Goal: Task Accomplishment & Management: Use online tool/utility

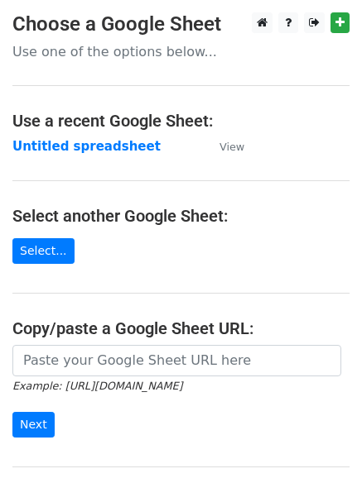
click at [145, 156] on td "Untitled spreadsheet" at bounding box center [107, 146] width 190 height 19
click at [142, 166] on main "Choose a Google Sheet Use one of the options below... Use a recent Google Sheet…" at bounding box center [181, 269] width 362 height 514
click at [125, 151] on strong "Untitled spreadsheet" at bounding box center [86, 146] width 148 height 15
click at [166, 175] on main "Choose a Google Sheet Use one of the options below... Use a recent Google Sheet…" at bounding box center [181, 269] width 362 height 514
click at [62, 153] on strong "Untitled spreadsheet" at bounding box center [86, 146] width 148 height 15
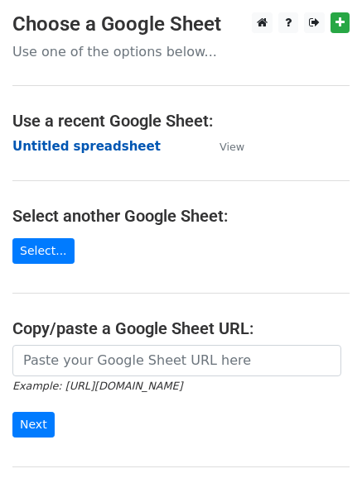
click at [89, 154] on strong "Untitled spreadsheet" at bounding box center [86, 146] width 148 height 15
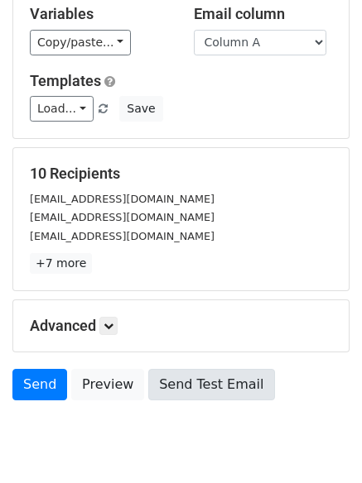
scroll to position [160, 0]
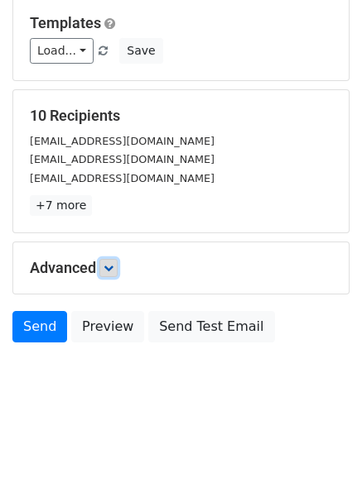
click at [108, 261] on link at bounding box center [108, 268] width 18 height 18
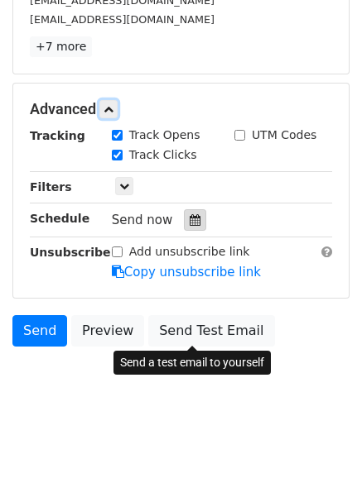
scroll to position [320, 0]
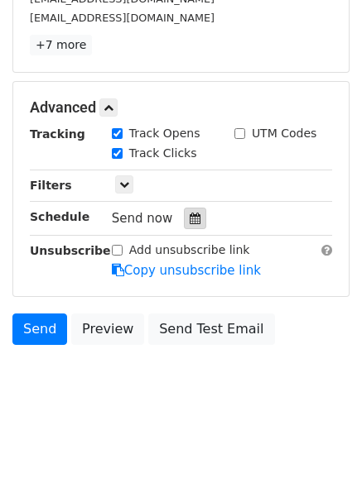
click at [189, 220] on icon at bounding box center [194, 219] width 11 height 12
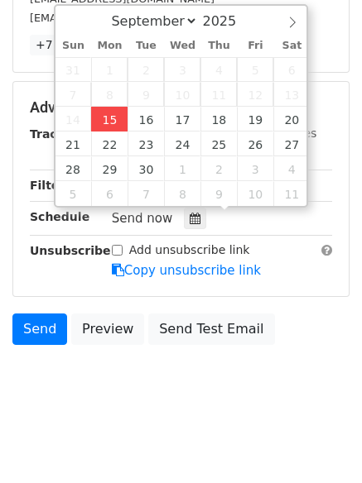
type input "2025-09-15 12:00"
type input "4"
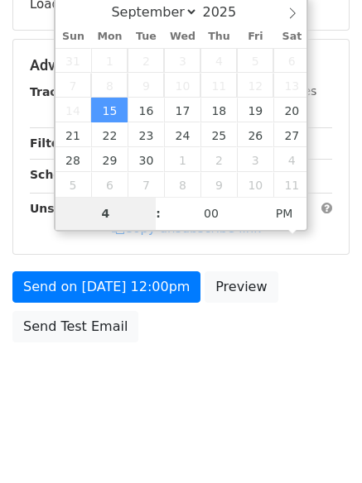
scroll to position [295, 0]
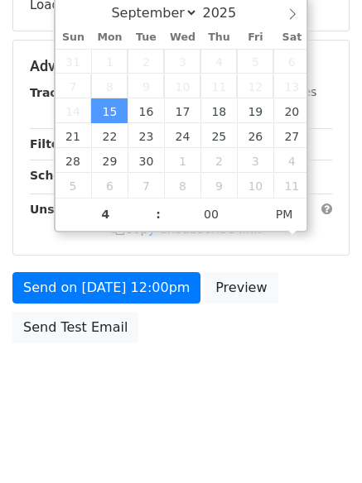
type input "2025-09-15 16:00"
click at [147, 390] on body "New Campaign Daily emails left: 50 Google Sheet: Untitled spreadsheet Variables…" at bounding box center [181, 67] width 362 height 701
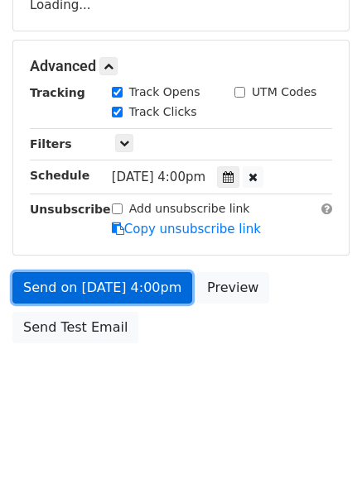
click at [139, 272] on link "Send on Sep 15 at 4:00pm" at bounding box center [102, 287] width 180 height 31
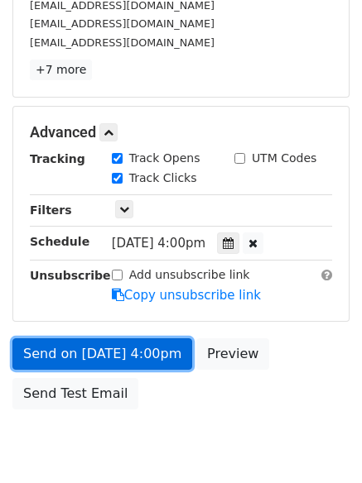
click at [137, 359] on link "Send on Sep 15 at 4:00pm" at bounding box center [102, 353] width 180 height 31
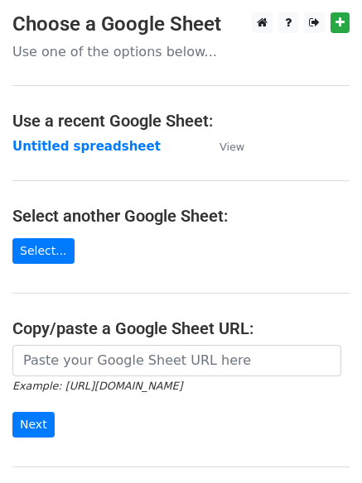
click at [98, 156] on td "Untitled spreadsheet" at bounding box center [107, 146] width 190 height 19
click at [112, 146] on strong "Untitled spreadsheet" at bounding box center [86, 146] width 148 height 15
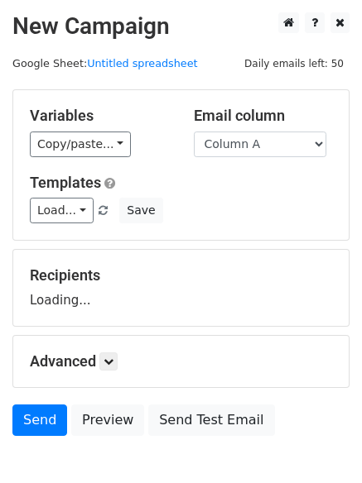
click at [260, 147] on select "Column A Column B Column C Column D Column E" at bounding box center [260, 145] width 132 height 26
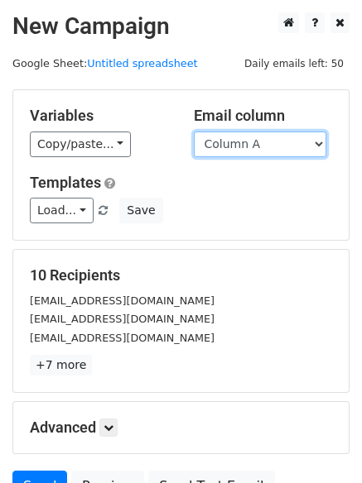
click at [276, 155] on select "Column A Column B Column C Column D Column E" at bounding box center [260, 145] width 132 height 26
select select "Column B"
click at [194, 132] on select "Column A Column B Column C Column D Column E" at bounding box center [260, 145] width 132 height 26
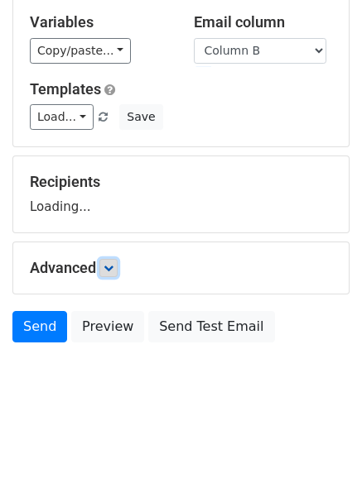
click at [113, 267] on icon at bounding box center [108, 268] width 10 height 10
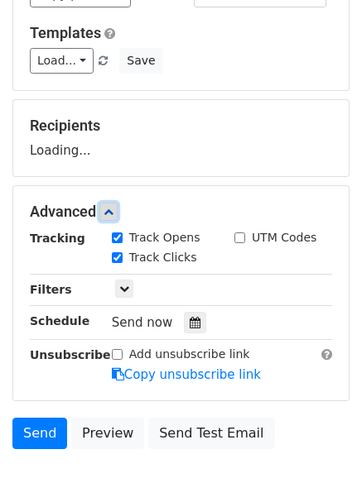
scroll to position [232, 0]
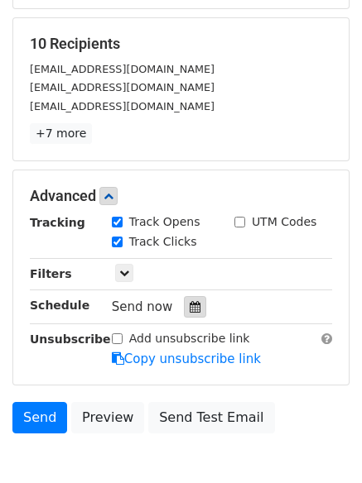
click at [185, 314] on div at bounding box center [195, 307] width 22 height 22
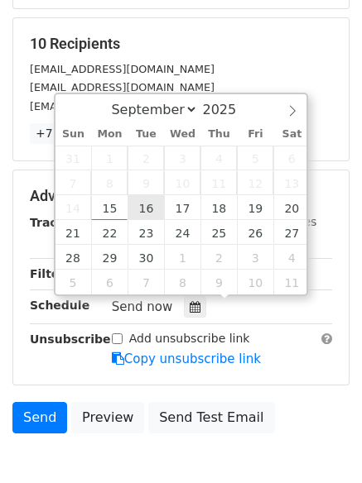
type input "2025-09-16 12:00"
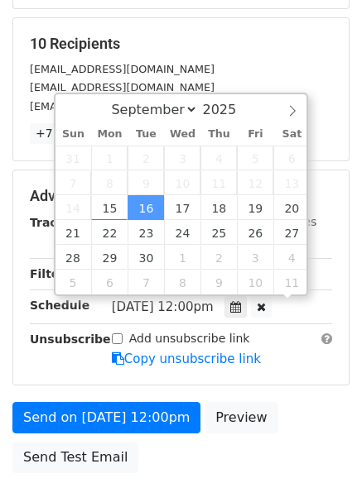
scroll to position [1, 0]
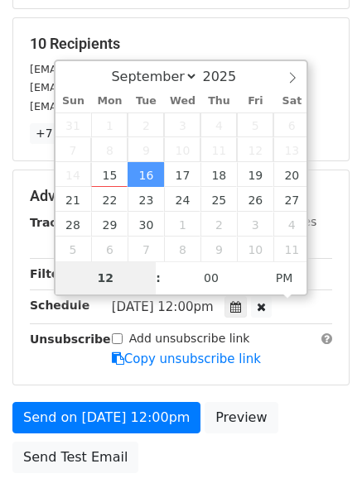
type input "5"
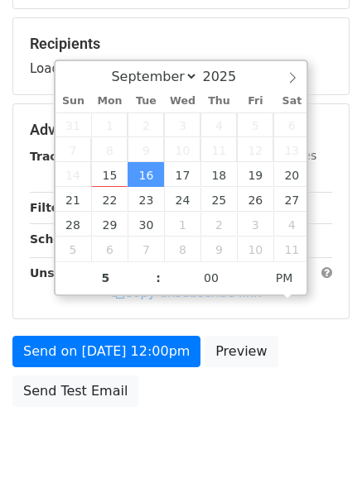
type input "2025-09-16 17:00"
click at [182, 404] on div "Send on Sep 16 at 12:00pm Preview Send Test Email" at bounding box center [181, 375] width 362 height 79
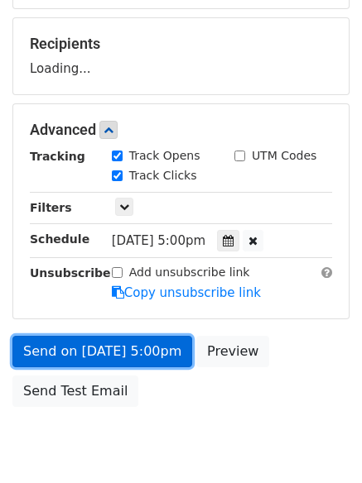
click at [146, 350] on link "Send on Sep 16 at 5:00pm" at bounding box center [102, 351] width 180 height 31
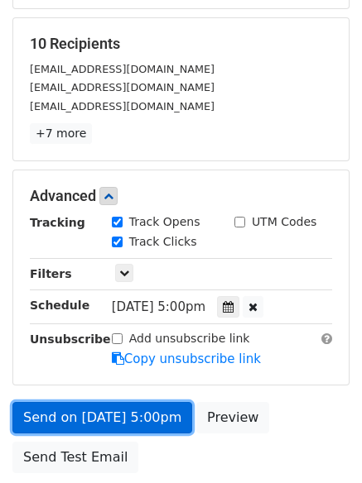
click at [144, 413] on link "Send on Sep 16 at 5:00pm" at bounding box center [102, 417] width 180 height 31
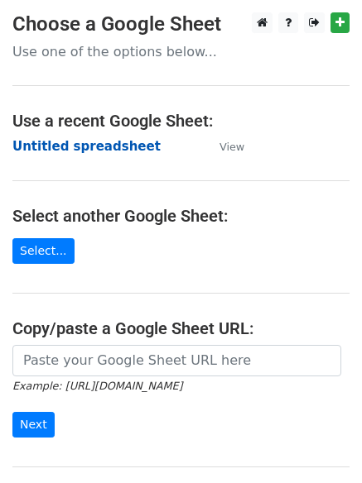
click at [83, 148] on strong "Untitled spreadsheet" at bounding box center [86, 146] width 148 height 15
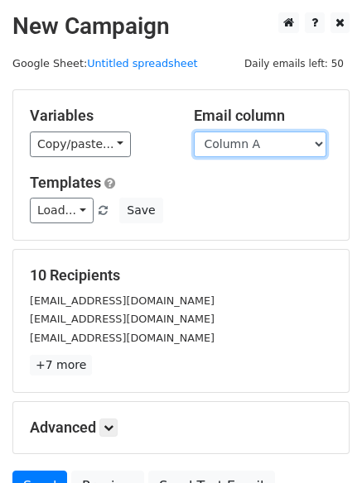
click at [251, 146] on select "Column A Column B Column C Column D Column E" at bounding box center [260, 145] width 132 height 26
select select "Column C"
click at [194, 132] on select "Column A Column B Column C Column D Column E" at bounding box center [260, 145] width 132 height 26
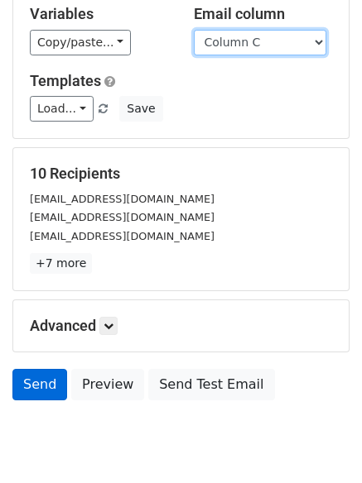
scroll to position [160, 0]
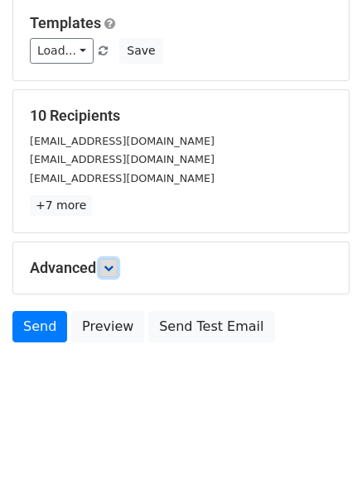
click at [111, 269] on icon at bounding box center [108, 268] width 10 height 10
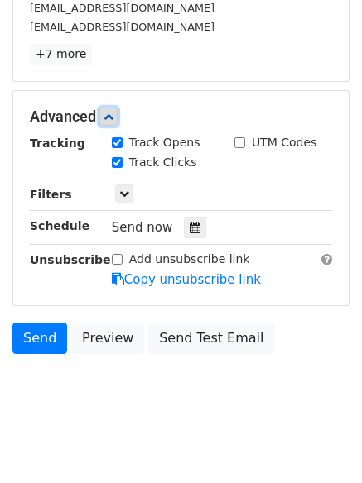
scroll to position [314, 0]
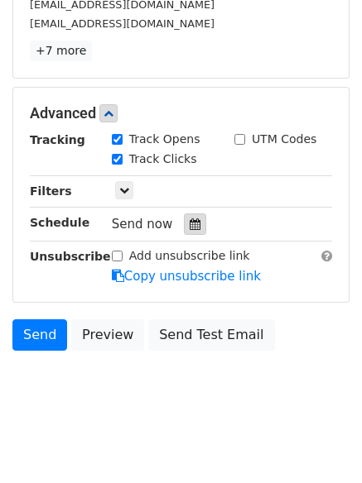
click at [189, 226] on icon at bounding box center [194, 224] width 11 height 12
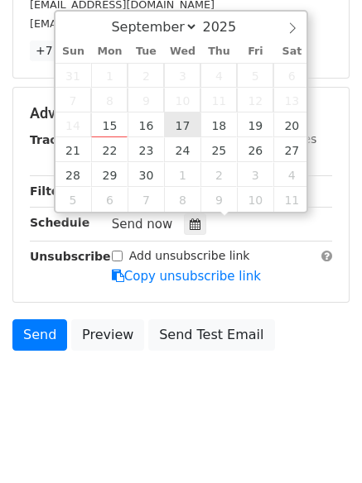
type input "2025-09-17 12:00"
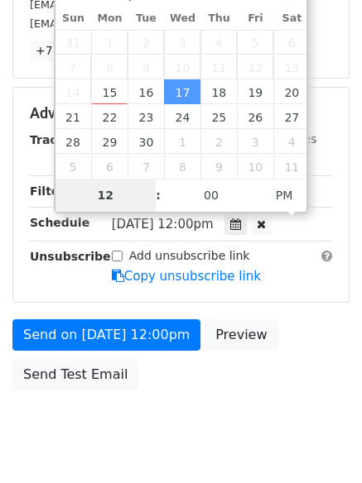
type input "6"
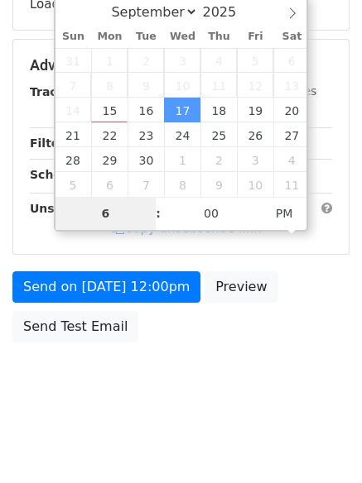
scroll to position [295, 0]
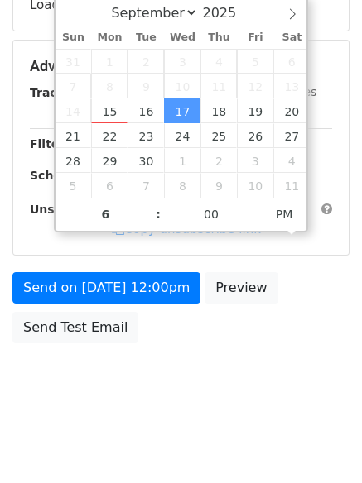
type input "2025-09-17 18:00"
click at [175, 410] on body "New Campaign Daily emails left: 50 Google Sheet: Untitled spreadsheet Variables…" at bounding box center [181, 67] width 362 height 701
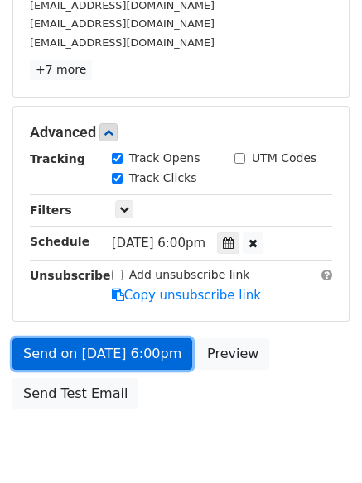
click at [141, 345] on link "Send on Sep 17 at 6:00pm" at bounding box center [102, 353] width 180 height 31
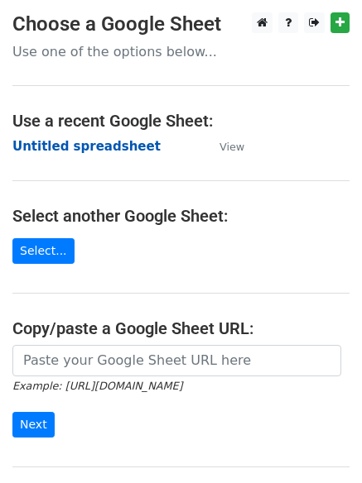
click at [115, 147] on strong "Untitled spreadsheet" at bounding box center [86, 146] width 148 height 15
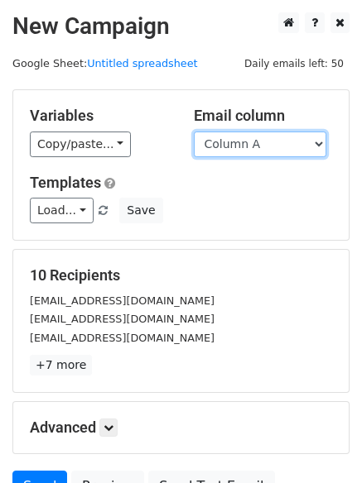
click at [256, 139] on select "Column A Column B Column C Column D Column E" at bounding box center [260, 145] width 132 height 26
select select "Column D"
click at [194, 132] on select "Column A Column B Column C Column D Column E" at bounding box center [260, 145] width 132 height 26
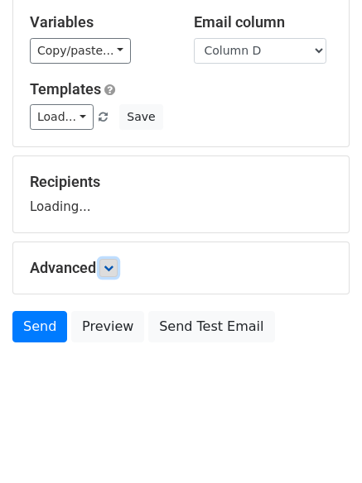
click at [117, 261] on link at bounding box center [108, 268] width 18 height 18
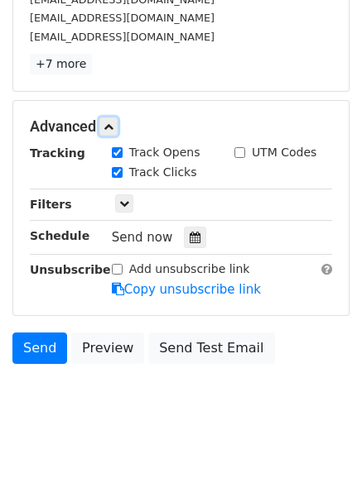
scroll to position [322, 0]
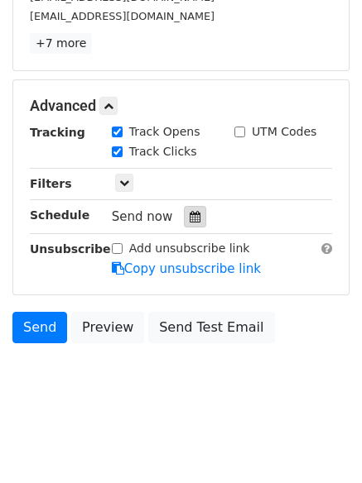
click at [198, 214] on div at bounding box center [195, 217] width 22 height 22
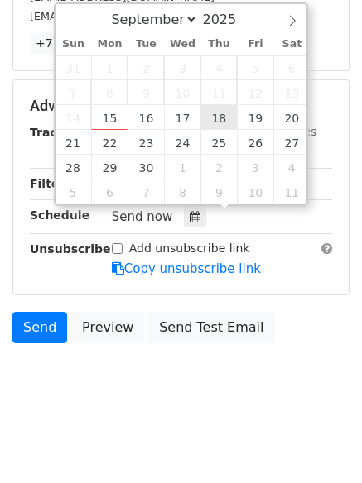
type input "2025-09-18 12:00"
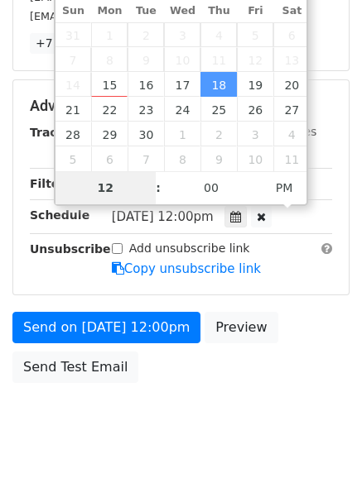
type input "7"
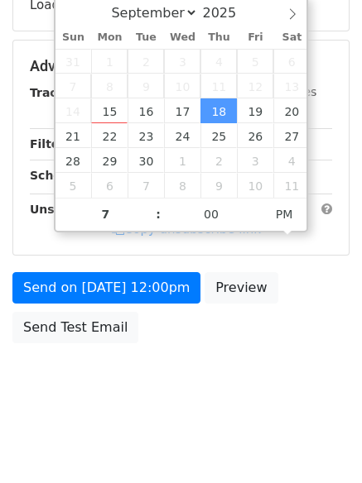
type input "2025-09-18 19:00"
click at [197, 348] on div "Send on Sep 18 at 12:00pm Preview Send Test Email" at bounding box center [181, 311] width 362 height 79
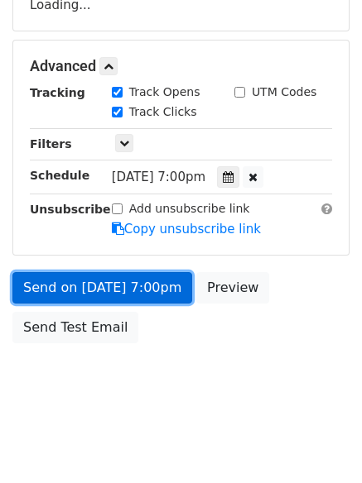
click at [151, 286] on link "Send on Sep 18 at 7:00pm" at bounding box center [102, 287] width 180 height 31
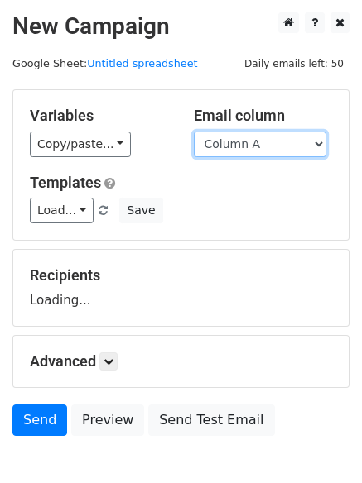
click at [281, 146] on select "Column A Column B Column C Column D Column E" at bounding box center [260, 145] width 132 height 26
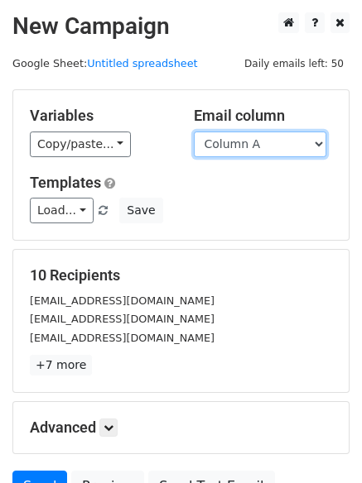
click at [273, 151] on select "Column A Column B Column C Column D Column E" at bounding box center [260, 145] width 132 height 26
select select "Column E"
click at [194, 132] on select "Column A Column B Column C Column D Column E" at bounding box center [260, 145] width 132 height 26
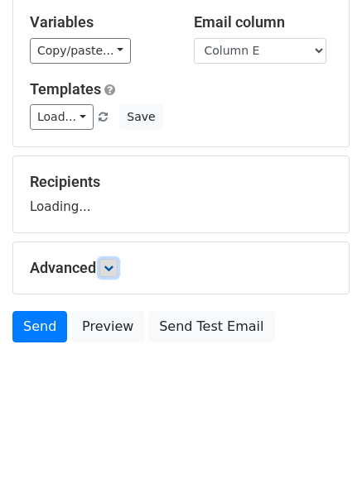
click at [109, 271] on icon at bounding box center [108, 268] width 10 height 10
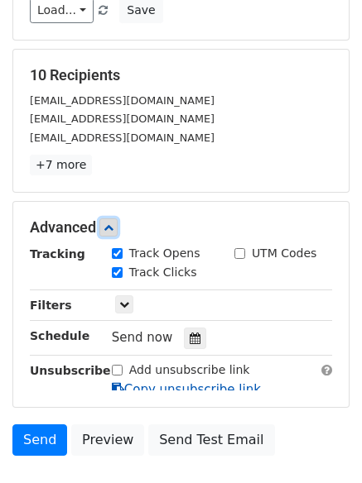
scroll to position [309, 0]
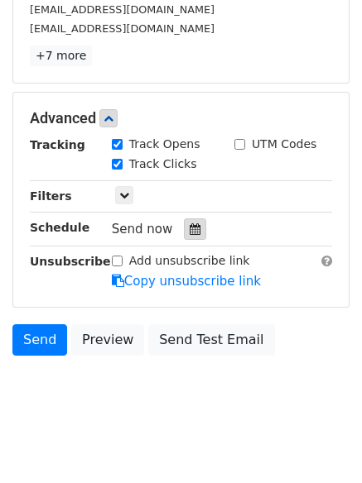
click at [194, 220] on div at bounding box center [195, 229] width 22 height 22
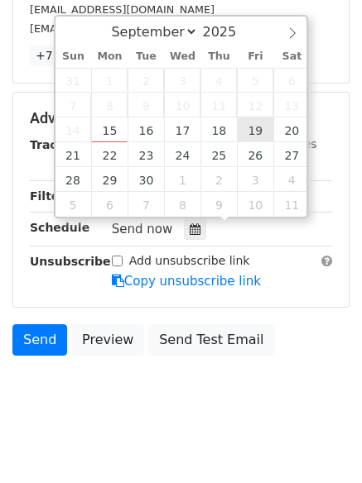
type input "[DATE] 12:00"
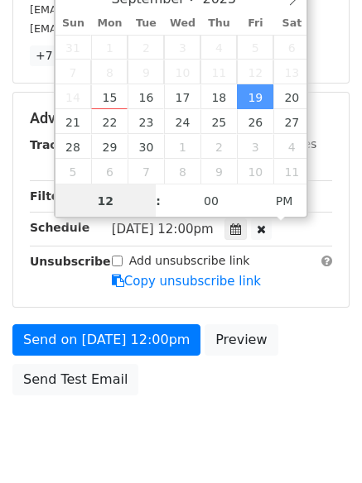
scroll to position [1, 0]
type input "8"
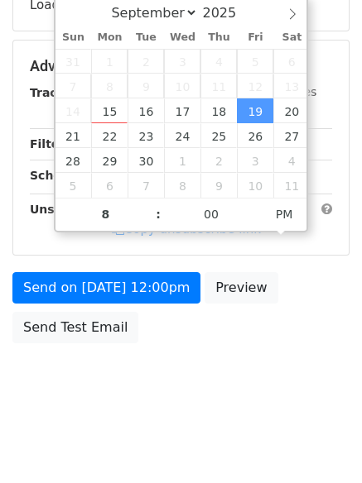
type input "[DATE] 20:00"
click at [200, 419] on html "New Campaign Daily emails left: 50 Google Sheet: Untitled spreadsheet Variables…" at bounding box center [181, 94] width 362 height 779
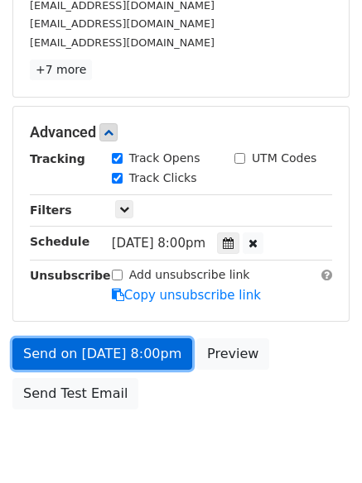
click at [156, 355] on link "Send on [DATE] 8:00pm" at bounding box center [102, 353] width 180 height 31
